Goal: Transaction & Acquisition: Book appointment/travel/reservation

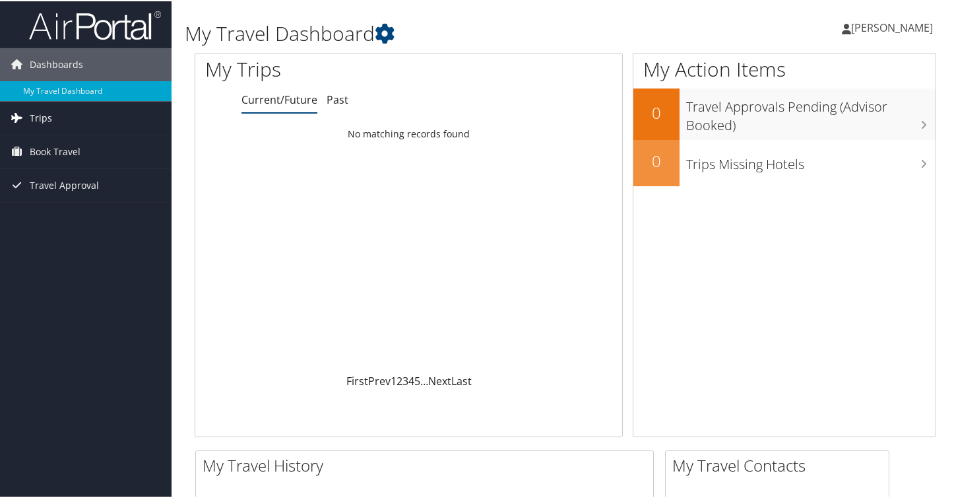
click at [76, 110] on link "Trips" at bounding box center [86, 116] width 172 height 33
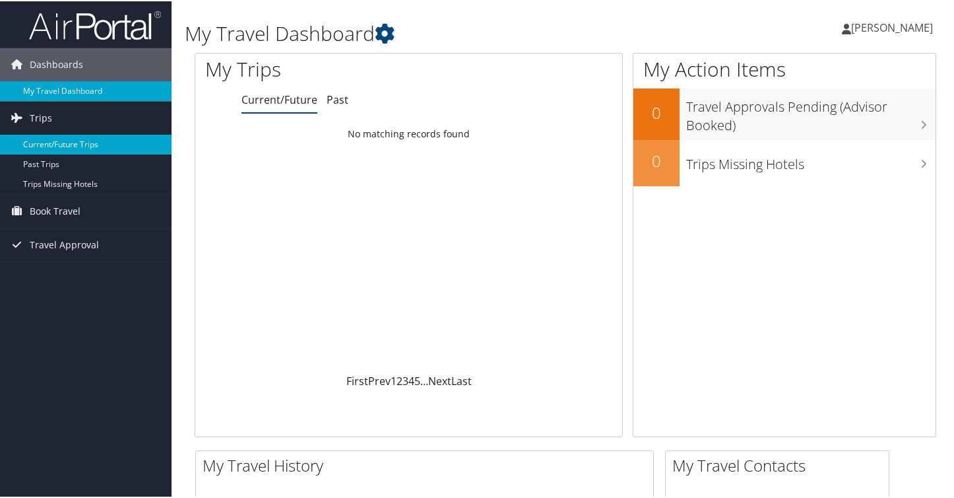
click at [70, 143] on link "Current/Future Trips" at bounding box center [86, 143] width 172 height 20
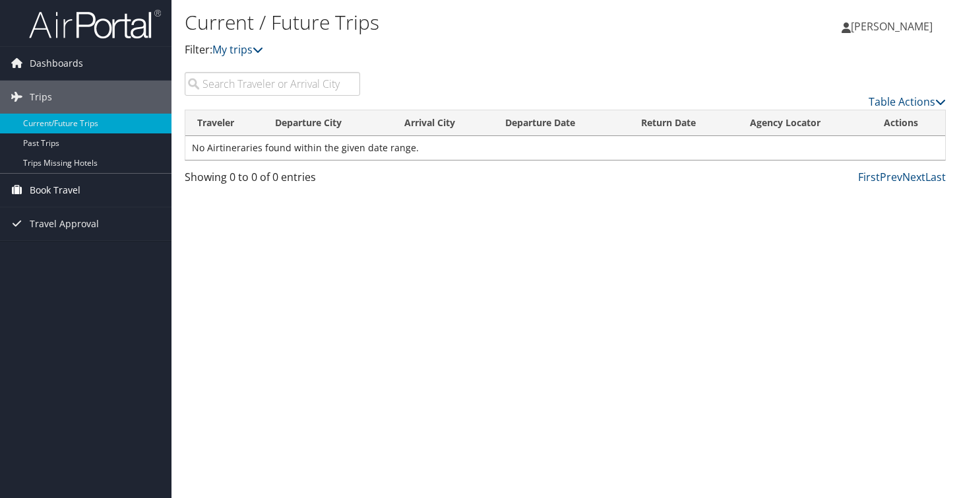
click at [82, 186] on link "Book Travel" at bounding box center [86, 190] width 172 height 33
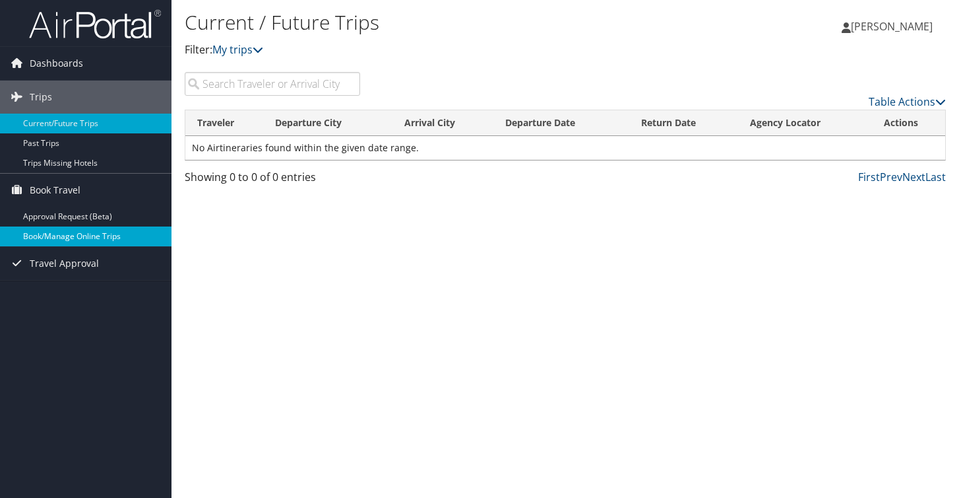
click at [94, 235] on link "Book/Manage Online Trips" at bounding box center [86, 236] width 172 height 20
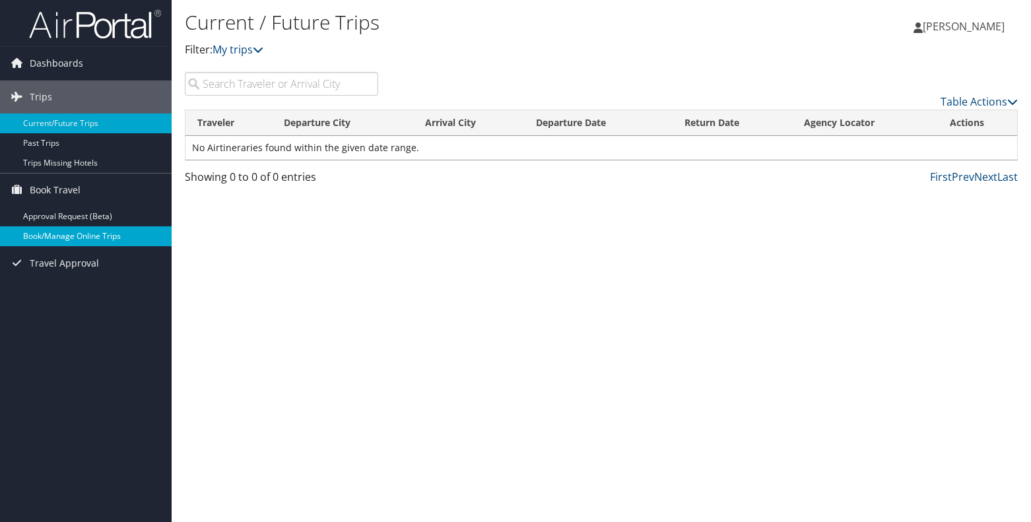
click at [96, 237] on link "Book/Manage Online Trips" at bounding box center [86, 236] width 172 height 20
